Goal: Information Seeking & Learning: Learn about a topic

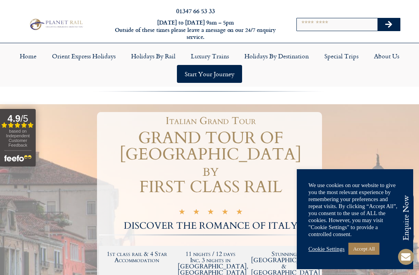
click at [370, 251] on link "Accept All" at bounding box center [364, 248] width 31 height 12
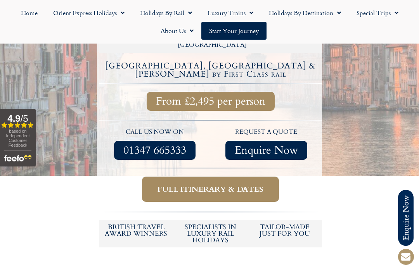
scroll to position [261, 0]
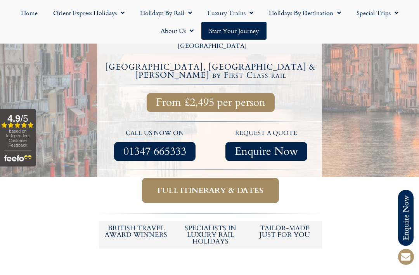
click at [220, 224] on h6 "Specialists in luxury rail holidays" at bounding box center [210, 234] width 67 height 20
click at [252, 185] on span "Full itinerary & dates" at bounding box center [211, 190] width 106 height 10
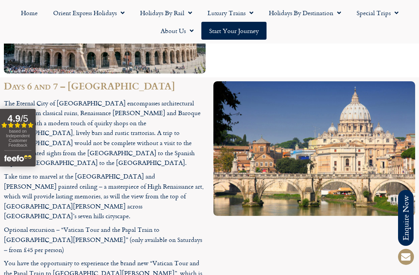
scroll to position [1761, 0]
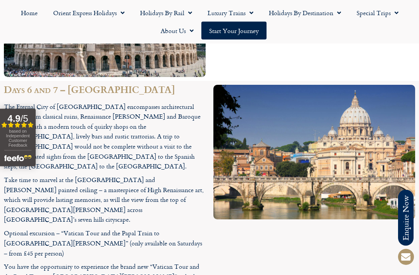
click at [249, 14] on span "Menu" at bounding box center [250, 13] width 8 height 14
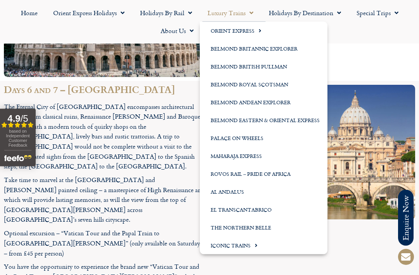
scroll to position [1761, 0]
click at [256, 31] on span "Menu" at bounding box center [258, 30] width 7 height 13
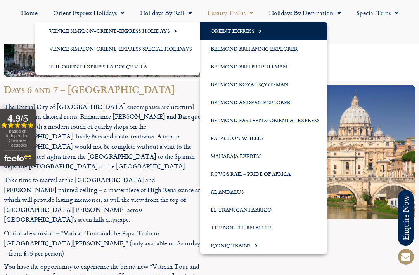
click at [158, 27] on link "Venice Simplon-Orient-Express Holidays" at bounding box center [117, 31] width 165 height 18
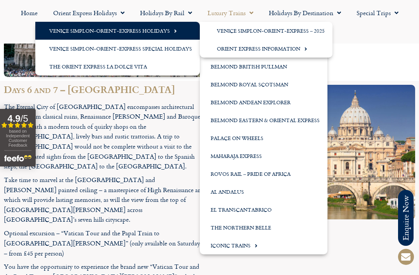
click at [303, 49] on span "Menu" at bounding box center [304, 48] width 7 height 13
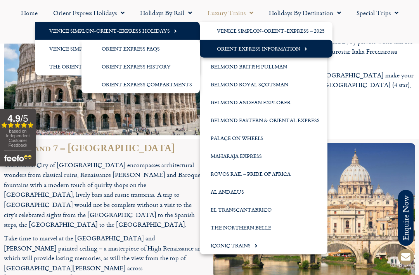
scroll to position [1700, 0]
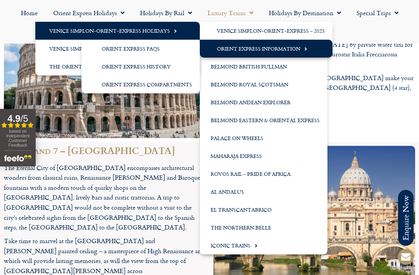
click at [258, 252] on link "Iconic Trains" at bounding box center [264, 245] width 128 height 18
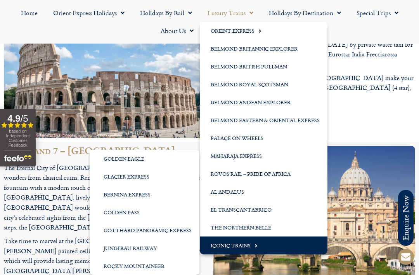
click at [147, 177] on link "Glacier Express" at bounding box center [145, 176] width 110 height 18
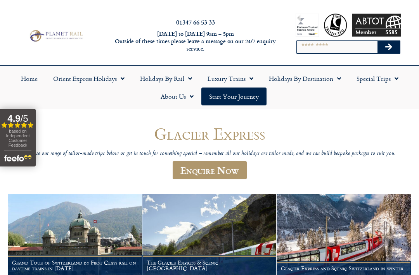
click at [118, 79] on span "Menu" at bounding box center [121, 78] width 8 height 14
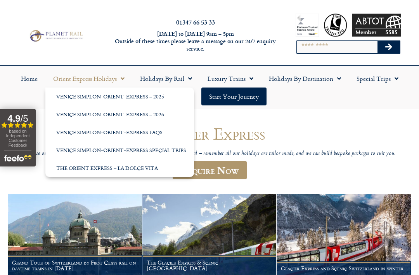
click at [174, 149] on link "Venice Simplon-Orient-Express Special Trips" at bounding box center [119, 150] width 149 height 18
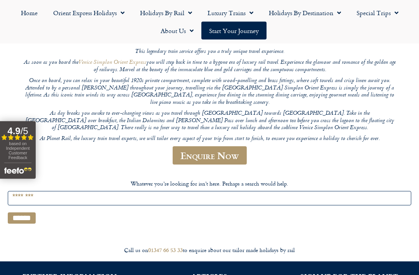
scroll to position [130, 0]
click at [365, 158] on header "Venice Simplon Orient Express Special Holidays Browse our exclusive special off…" at bounding box center [209, 83] width 373 height 178
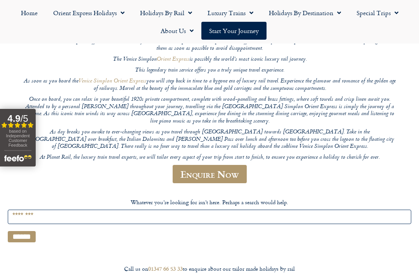
scroll to position [0, 0]
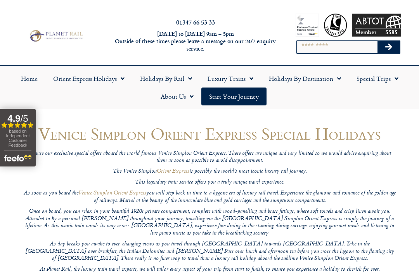
click at [240, 73] on link "Luxury Trains" at bounding box center [230, 79] width 61 height 18
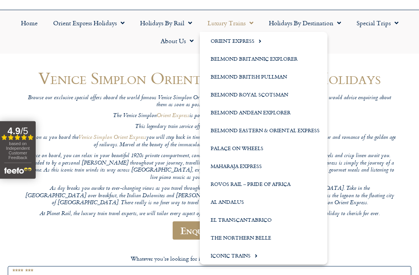
scroll to position [56, 0]
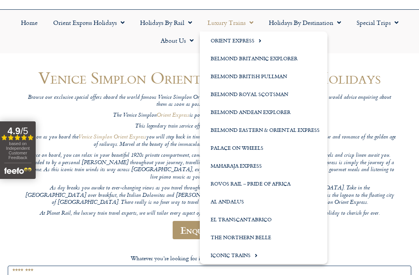
click at [266, 220] on link "El Transcantabrico" at bounding box center [264, 219] width 128 height 18
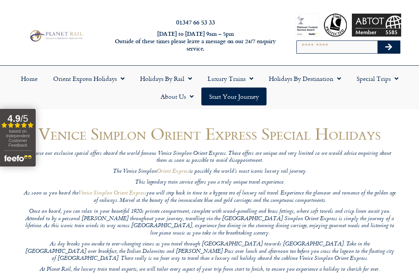
scroll to position [81, 0]
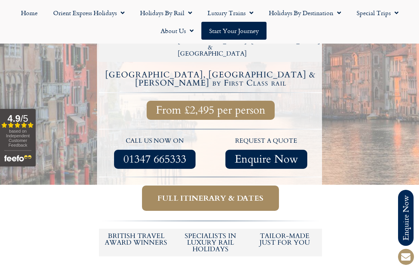
scroll to position [252, 0]
